Goal: Task Accomplishment & Management: Use online tool/utility

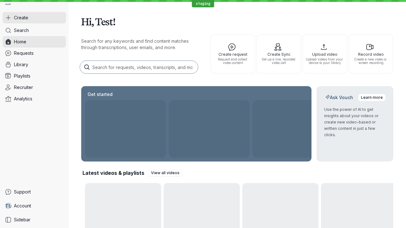
click at [34, 18] on button "Create" at bounding box center [34, 17] width 63 height 11
